Goal: Task Accomplishment & Management: Use online tool/utility

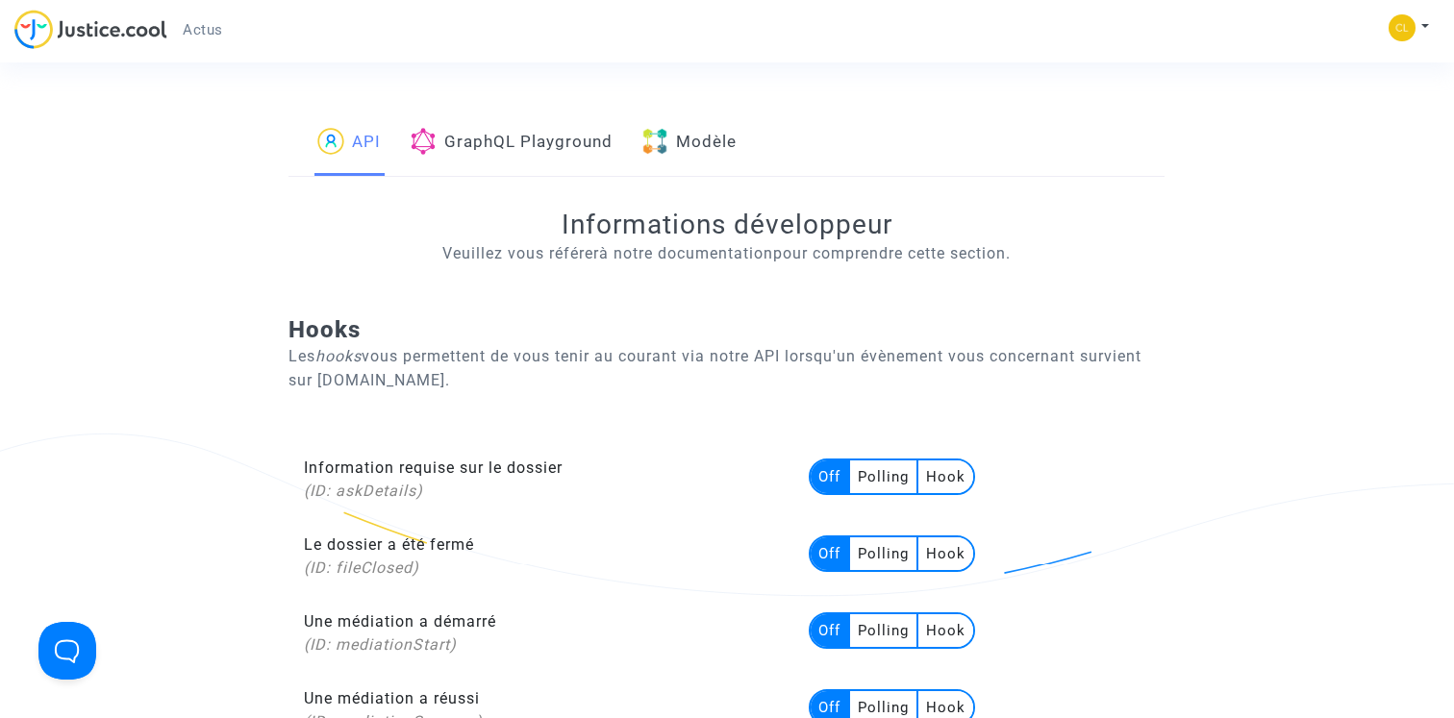
click at [736, 150] on link "Modèle" at bounding box center [688, 143] width 95 height 65
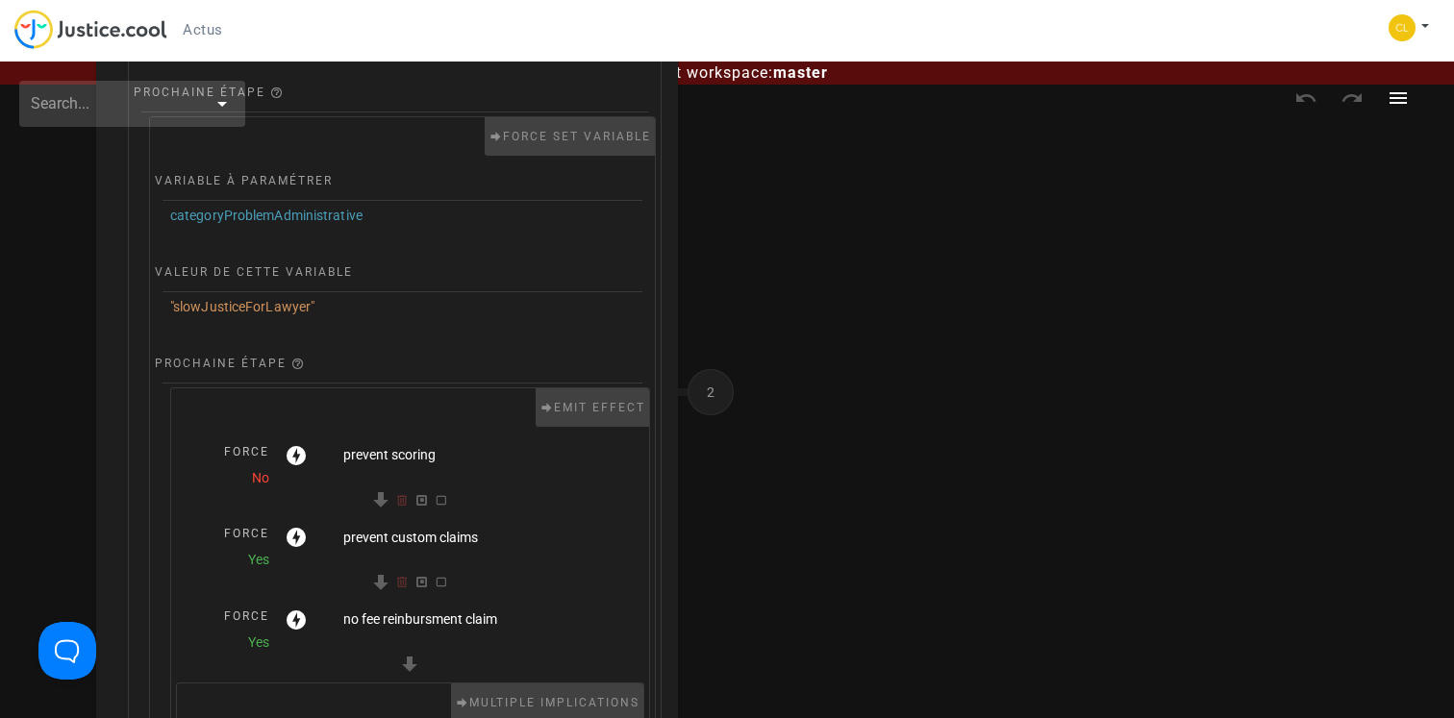
scroll to position [296, 0]
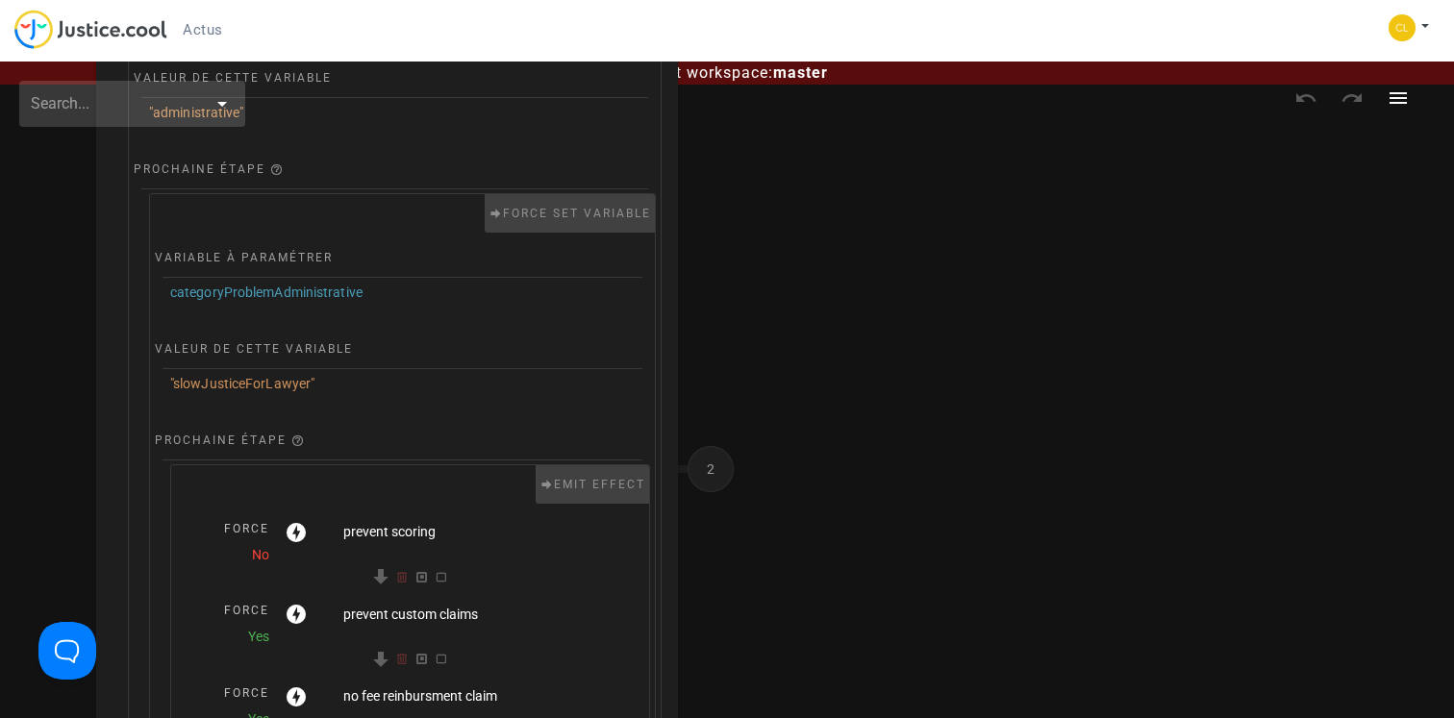
click at [199, 383] on span ""slowJusticeForLawyer"" at bounding box center [242, 383] width 144 height 15
copy span "slowJusticeForLawyer"
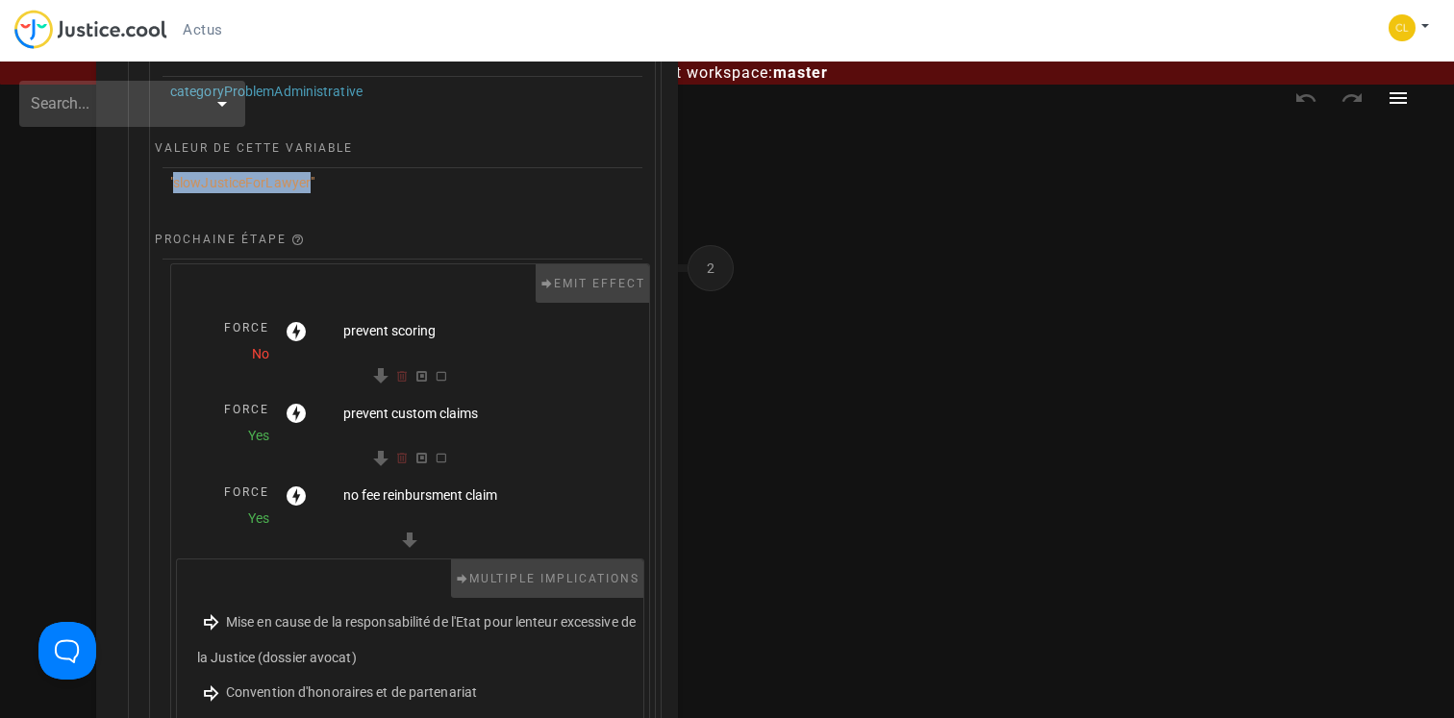
scroll to position [510, 0]
